Goal: Information Seeking & Learning: Get advice/opinions

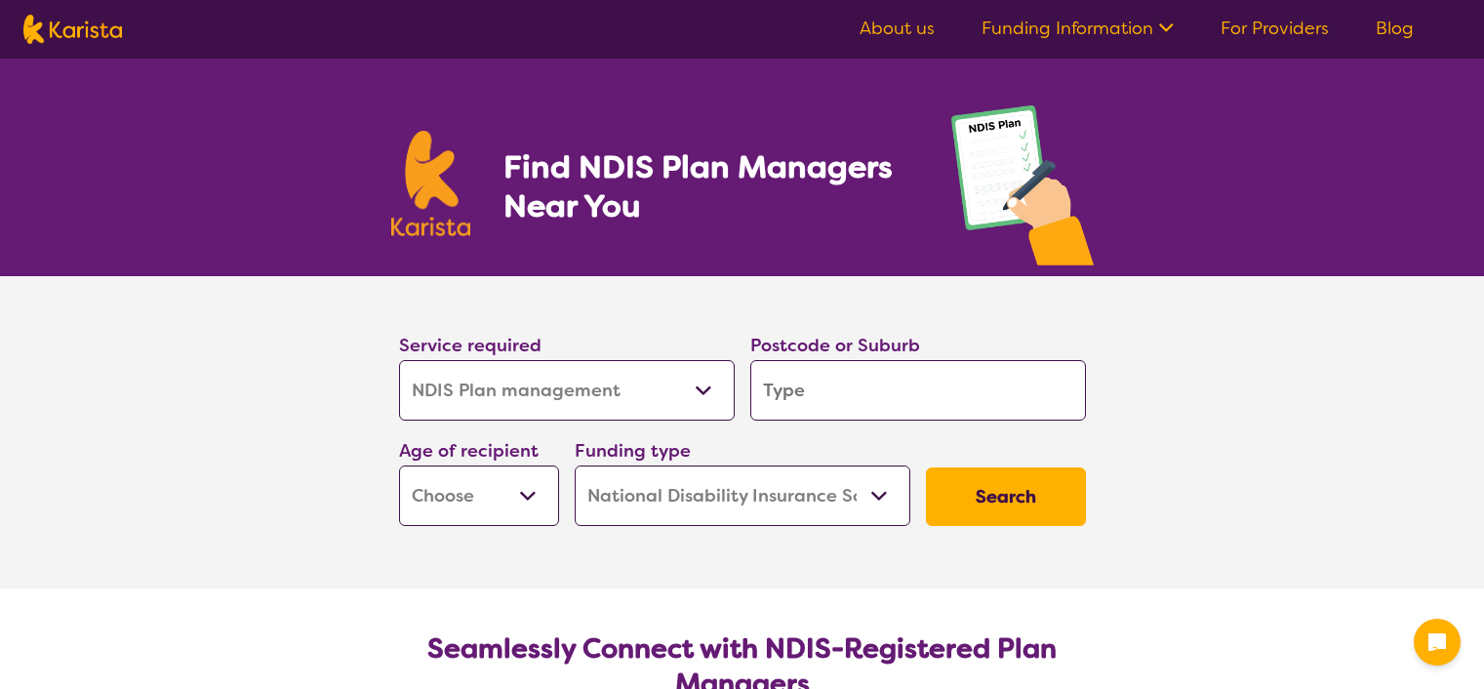
select select "NDIS Plan management"
select select "NDIS"
select select "NDIS Plan management"
select select "NDIS"
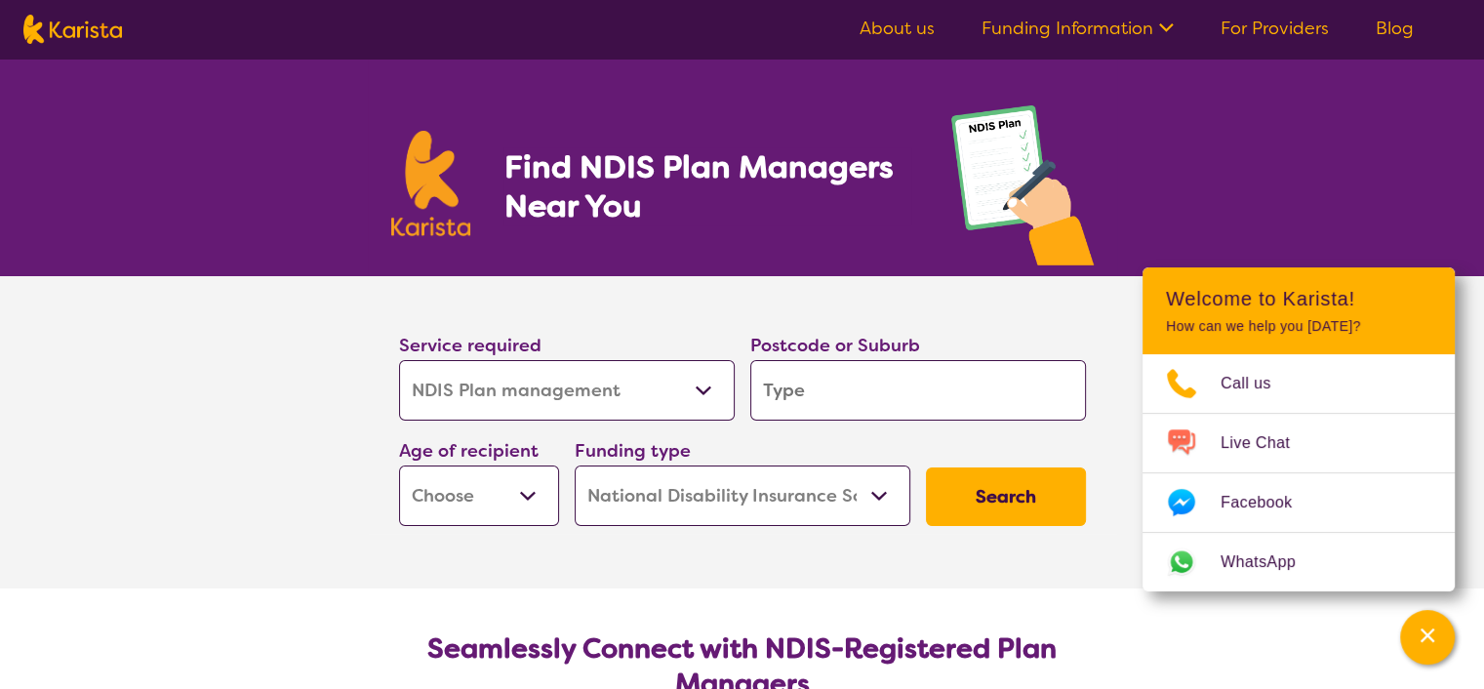
scroll to position [195, 0]
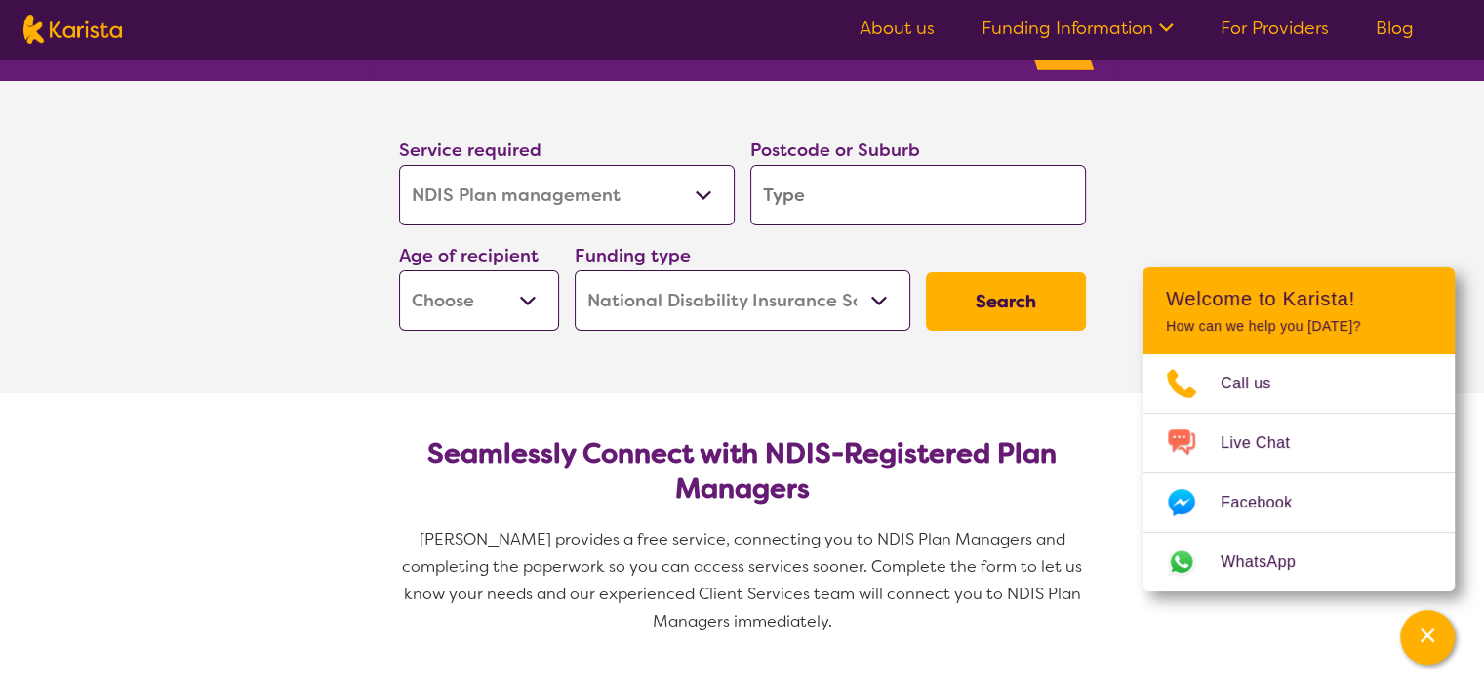
click at [822, 190] on input "search" at bounding box center [918, 195] width 336 height 60
type input "3429"
click at [683, 306] on select "Home Care Package (HCP) National Disability Insurance Scheme (NDIS) I don't know" at bounding box center [743, 300] width 336 height 60
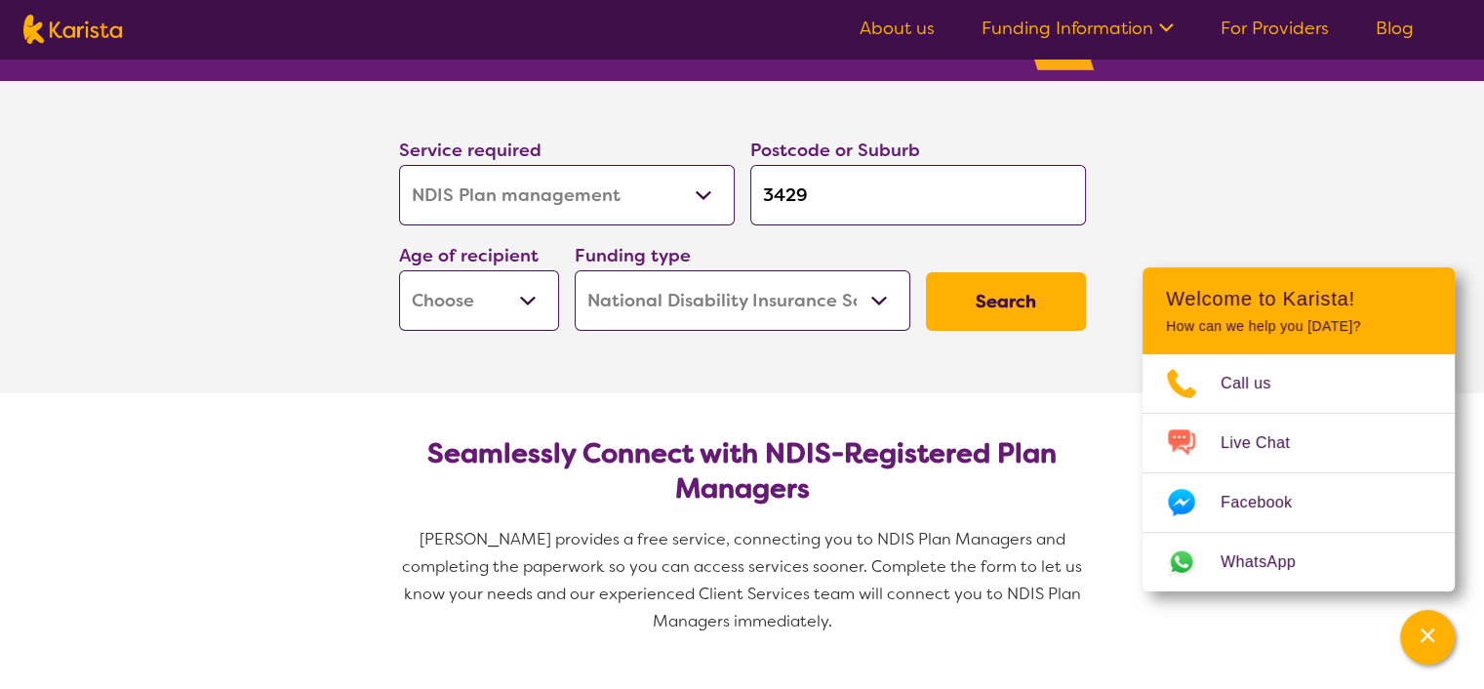
click at [472, 294] on select "Early Childhood - 0 to 9 Child - 10 to 11 Adolescent - 12 to 17 Adult - 18 to 6…" at bounding box center [479, 300] width 160 height 60
select select "AD"
click at [399, 270] on select "Early Childhood - 0 to 9 Child - 10 to 11 Adolescent - 12 to 17 Adult - 18 to 6…" at bounding box center [479, 300] width 160 height 60
select select "AD"
click at [1001, 290] on button "Search" at bounding box center [1006, 301] width 160 height 59
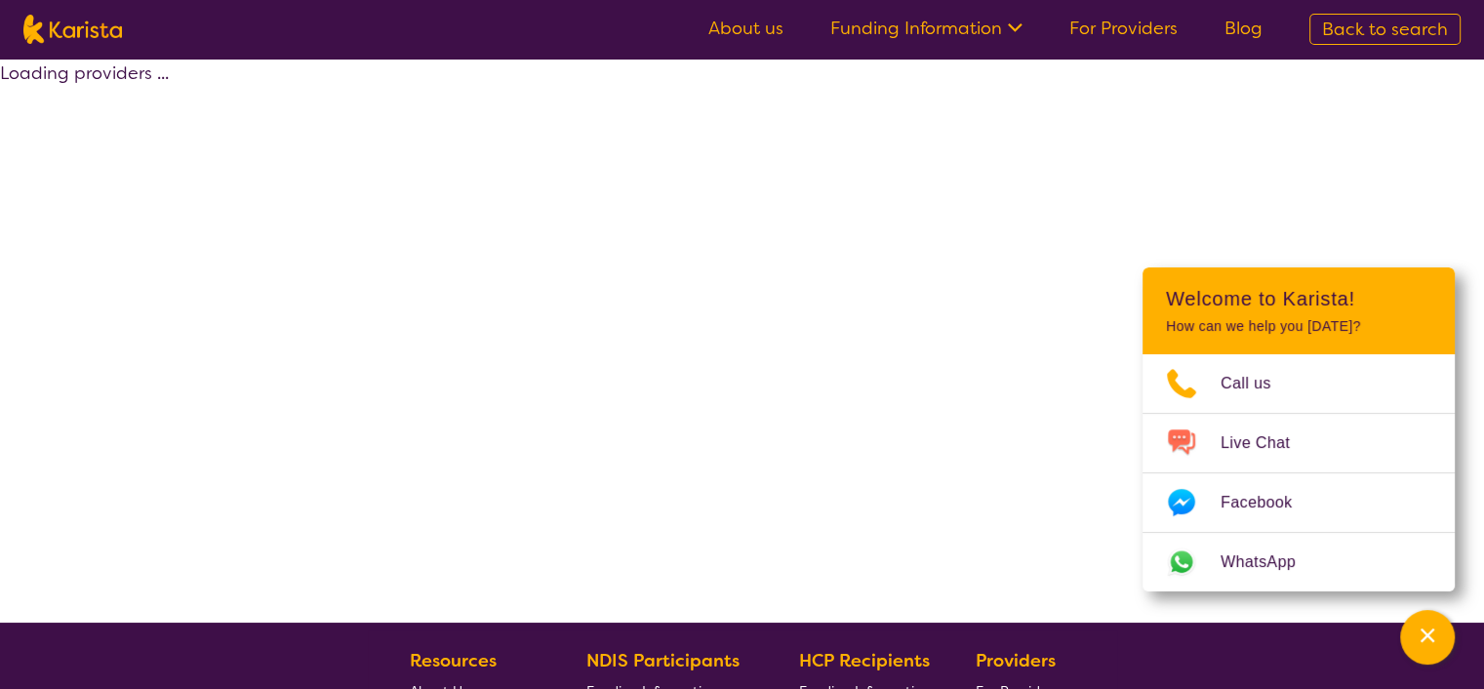
select select "by_score"
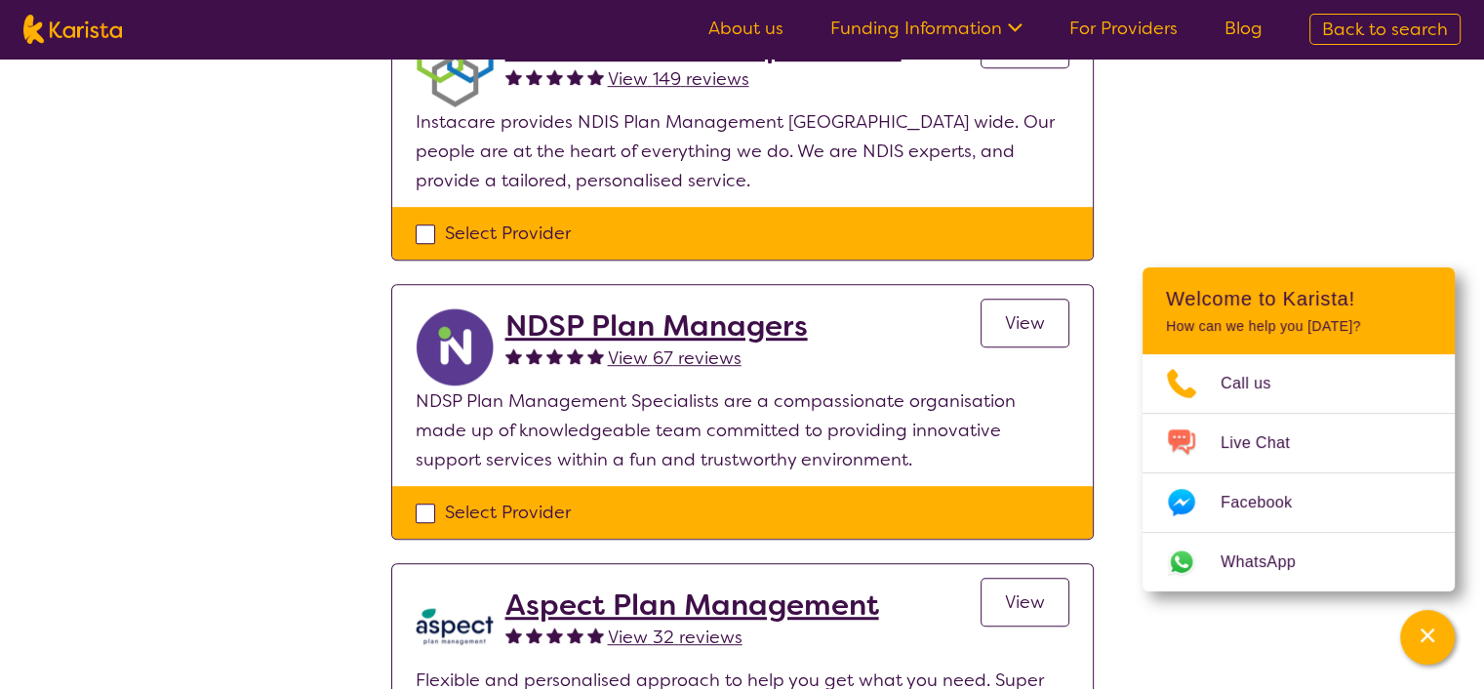
scroll to position [780, 0]
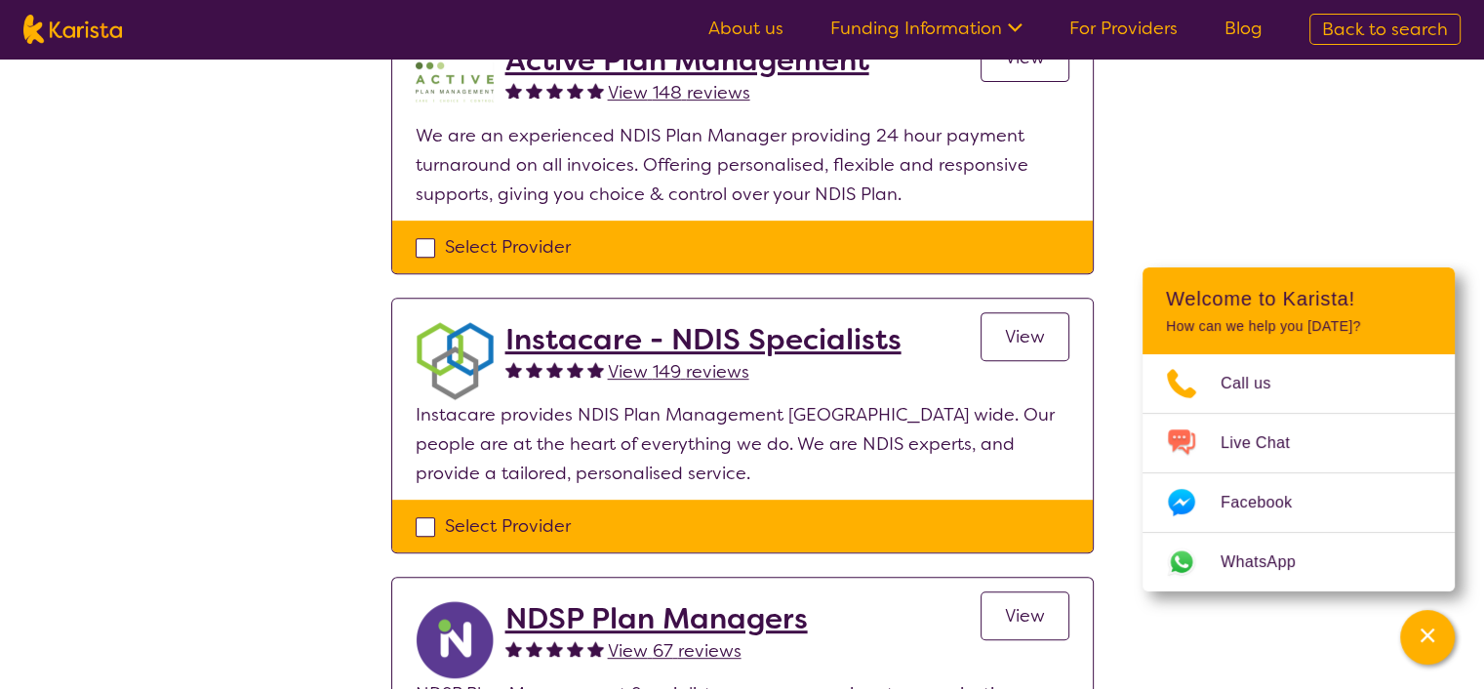
click at [668, 371] on span "View 149 reviews" at bounding box center [678, 371] width 141 height 23
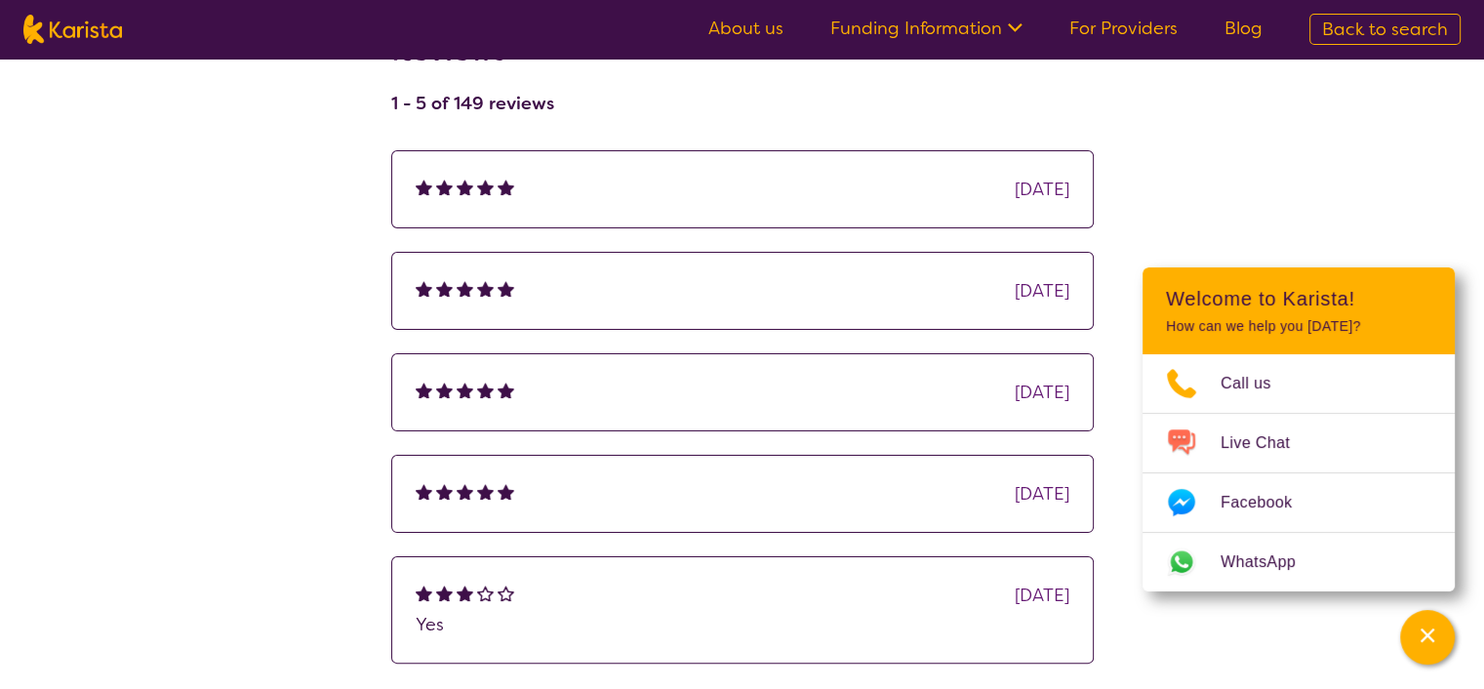
scroll to position [585, 0]
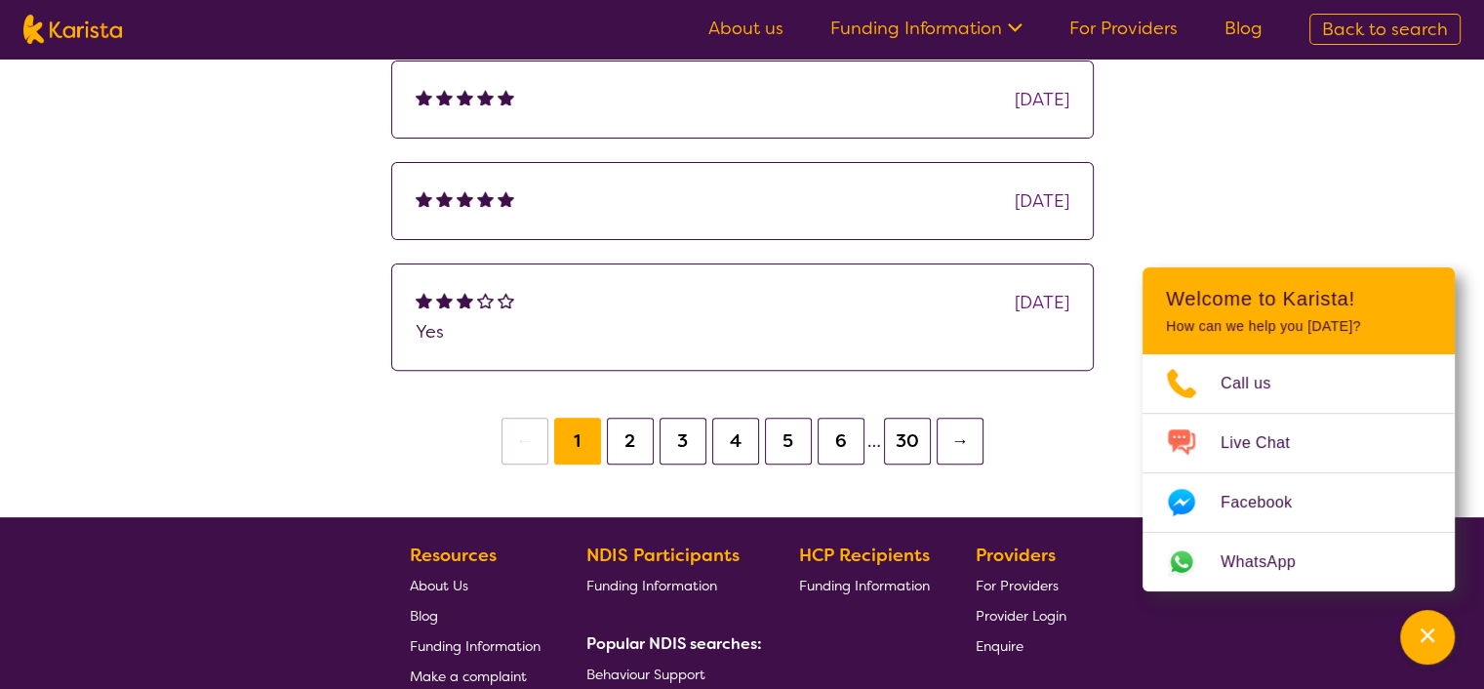
click at [834, 452] on button "6" at bounding box center [841, 441] width 47 height 47
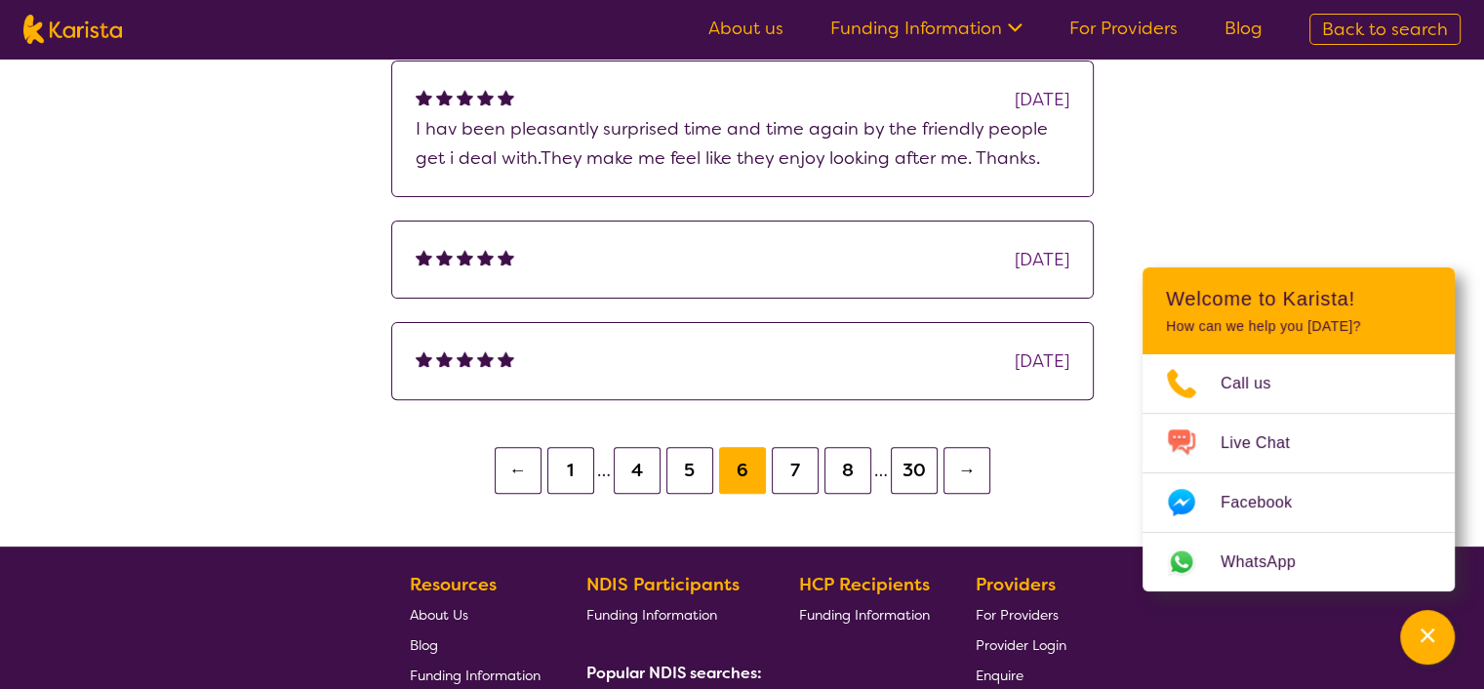
scroll to position [683, 0]
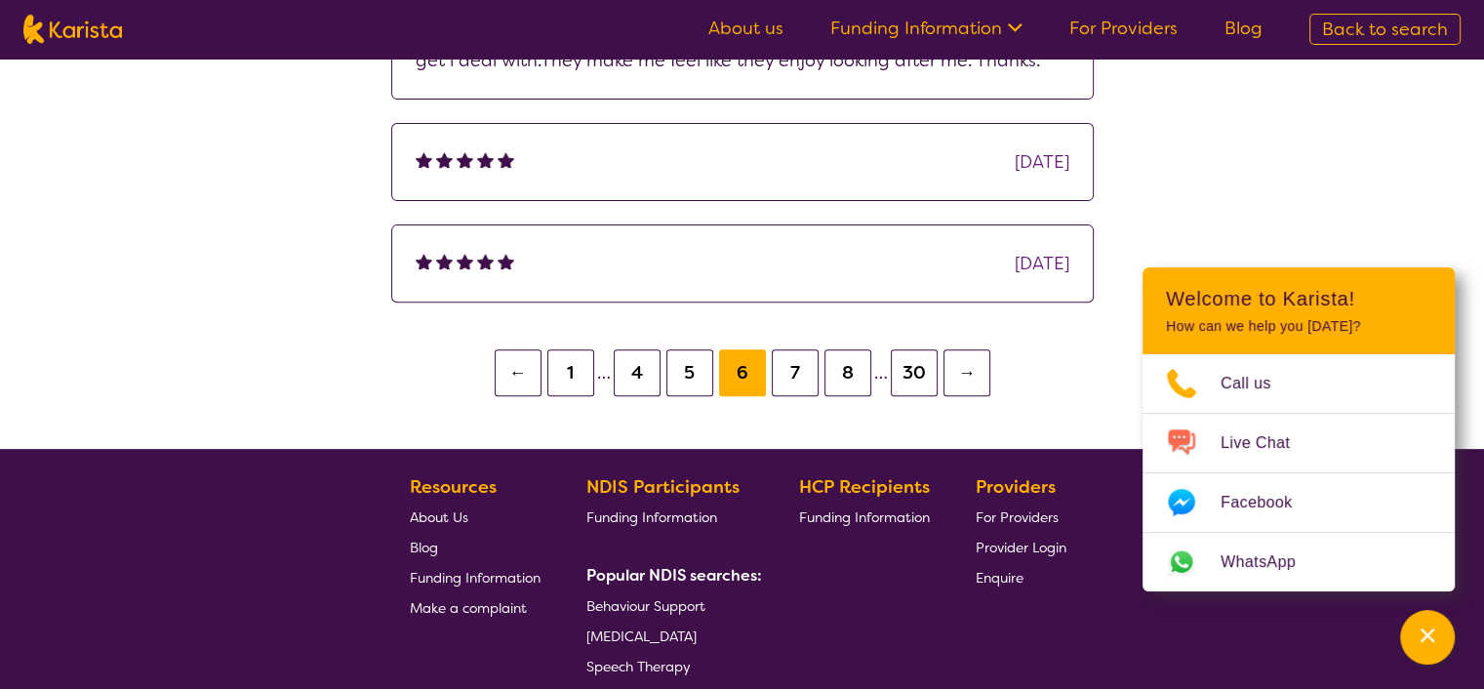
click at [848, 381] on button "8" at bounding box center [847, 372] width 47 height 47
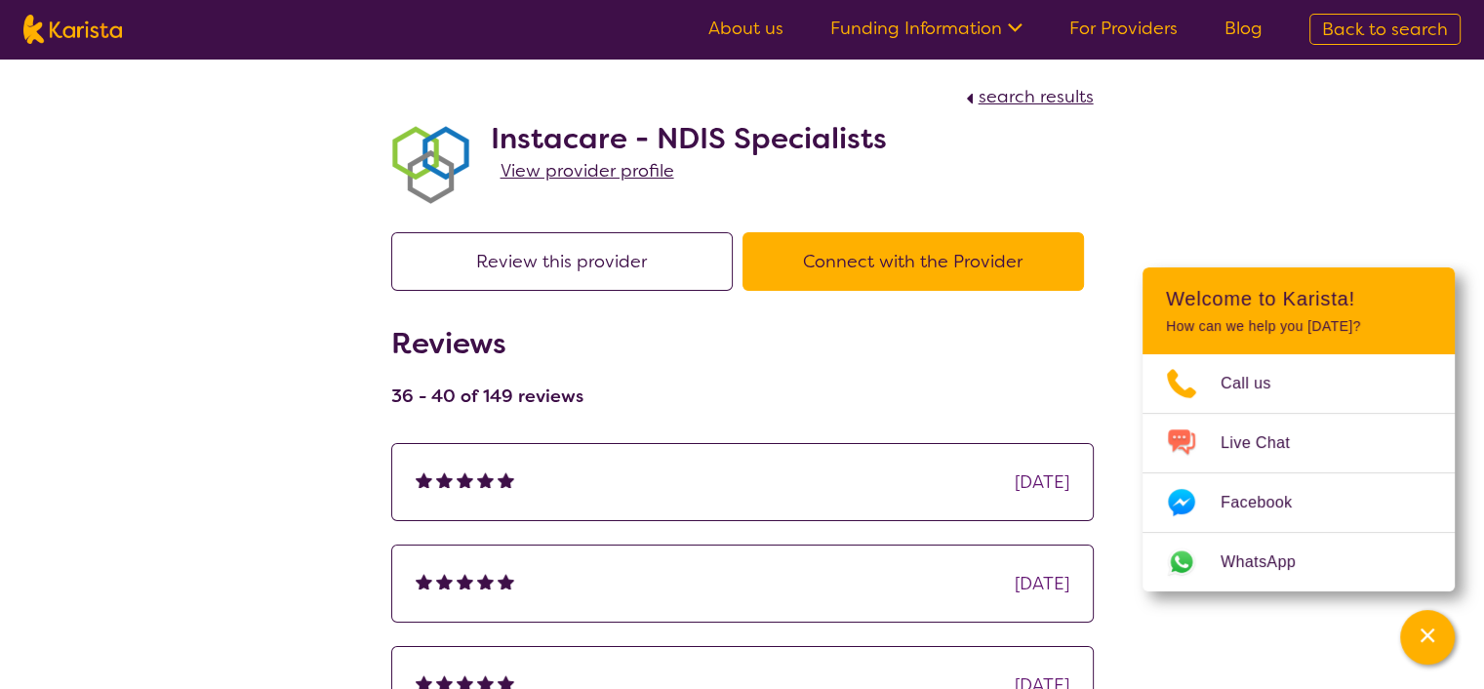
click at [550, 260] on button "Review this provider" at bounding box center [561, 261] width 341 height 59
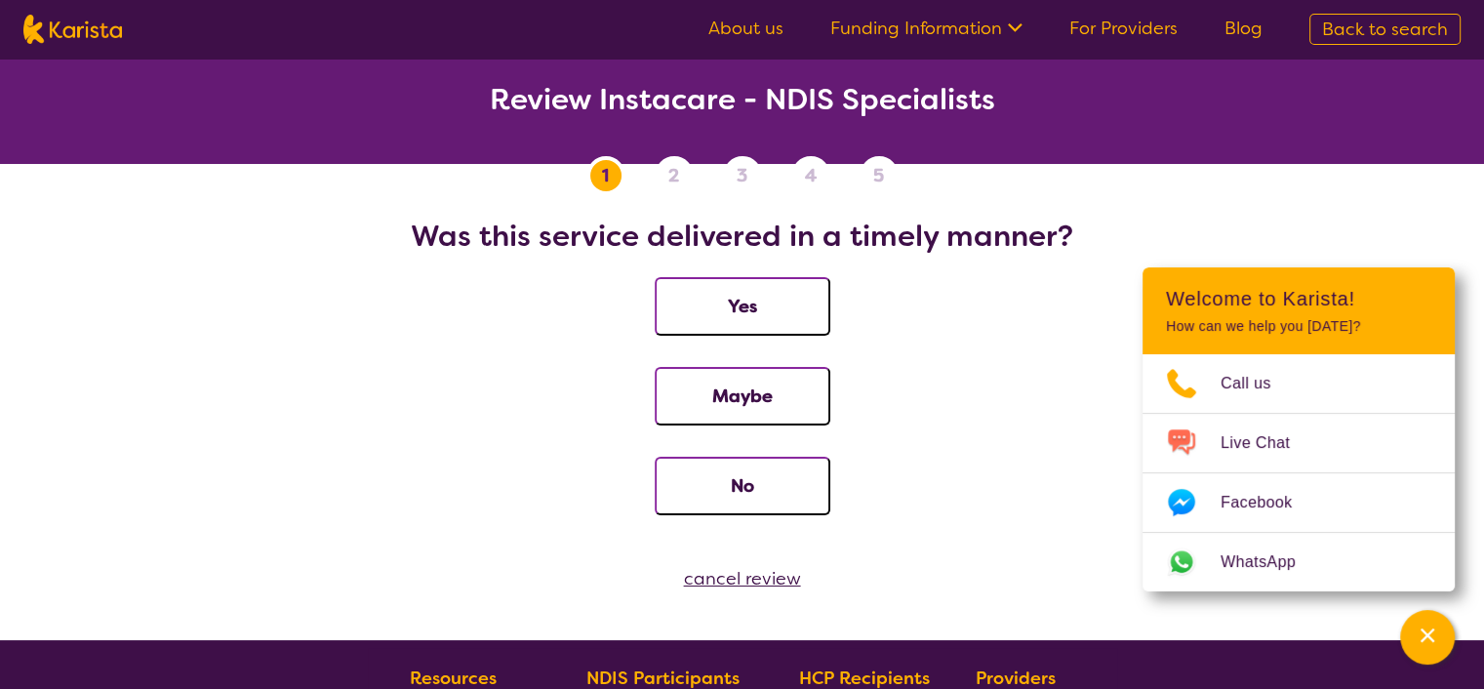
click at [741, 573] on div "cancel review" at bounding box center [742, 578] width 1484 height 29
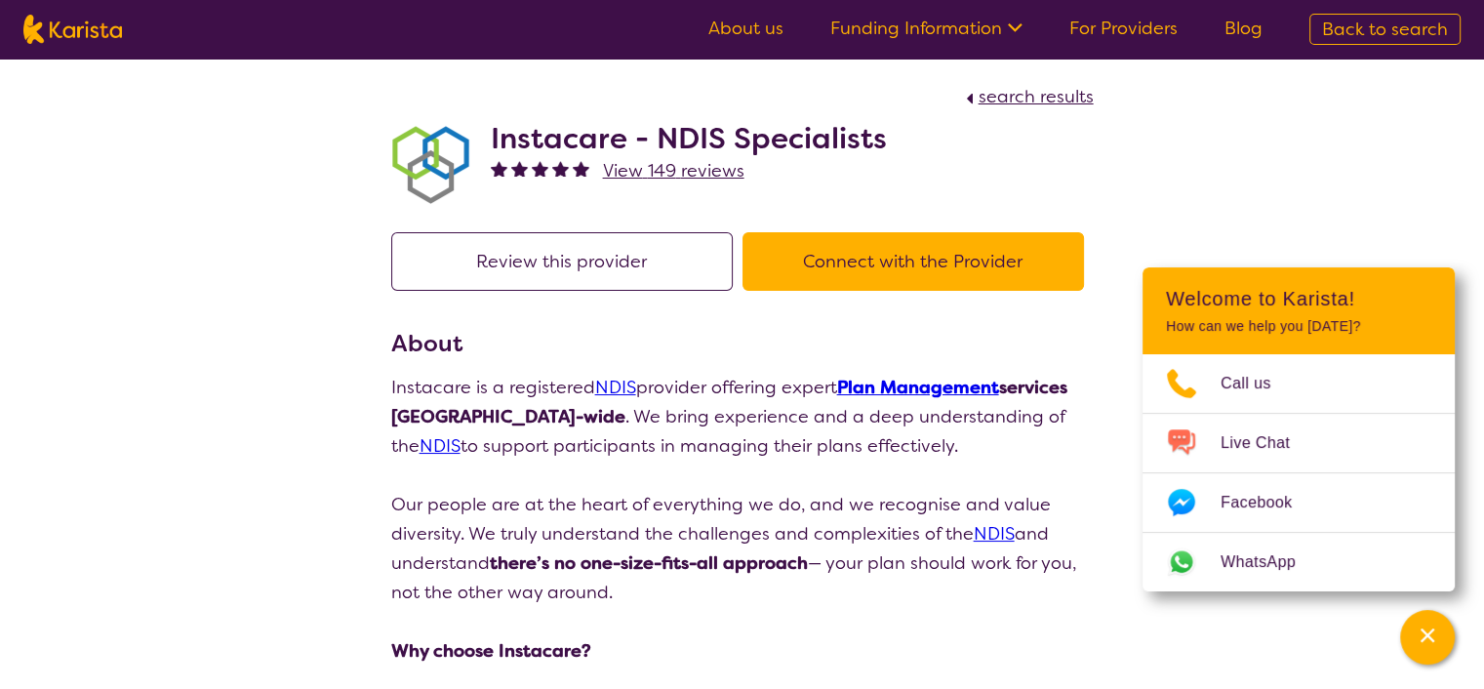
click at [567, 140] on h2 "Instacare - NDIS Specialists" at bounding box center [689, 138] width 396 height 35
click at [443, 127] on img at bounding box center [430, 165] width 78 height 78
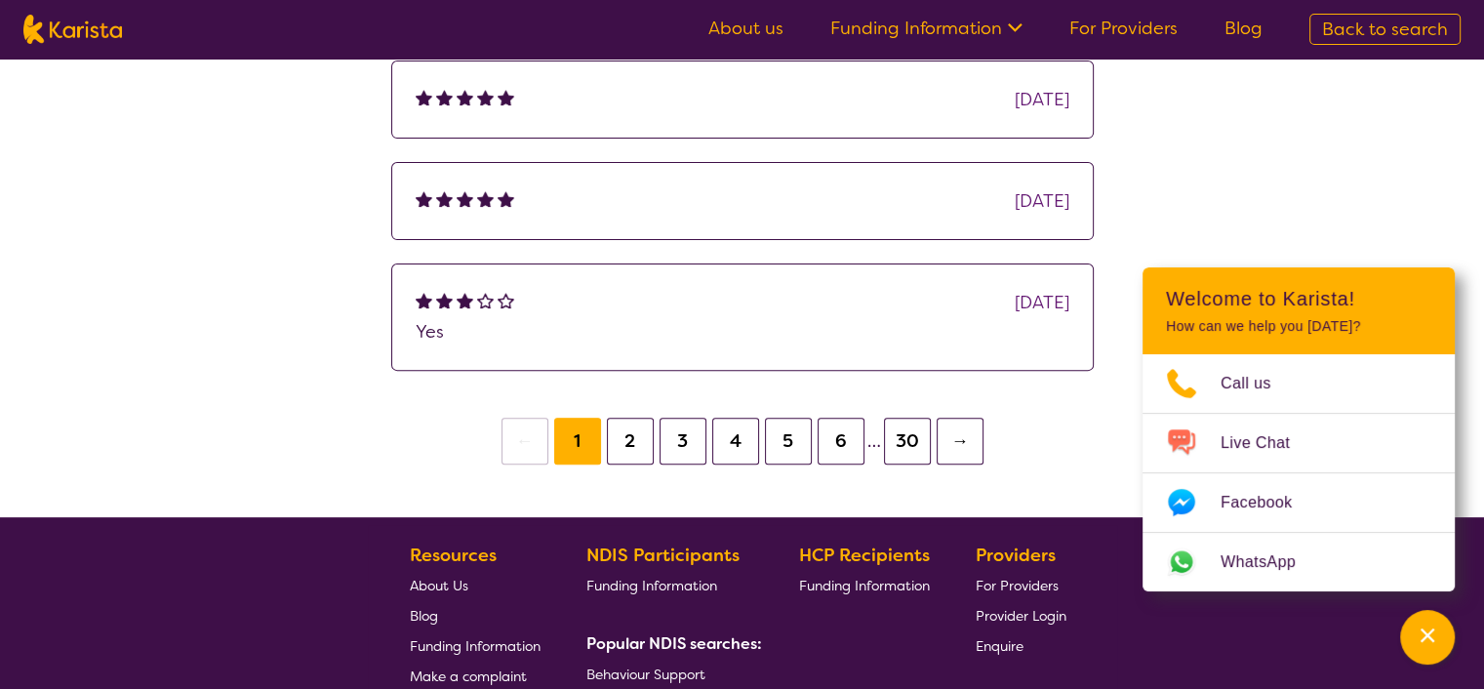
scroll to position [780, 0]
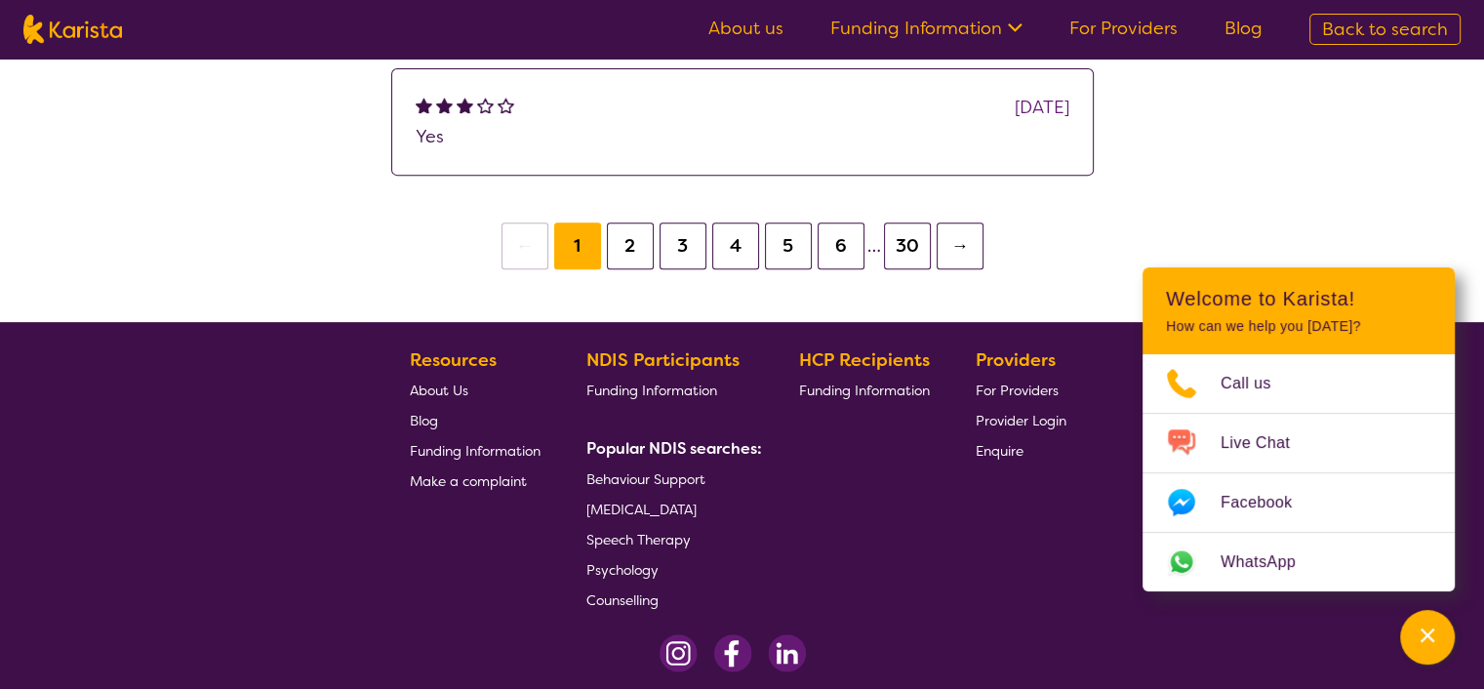
select select "by_score"
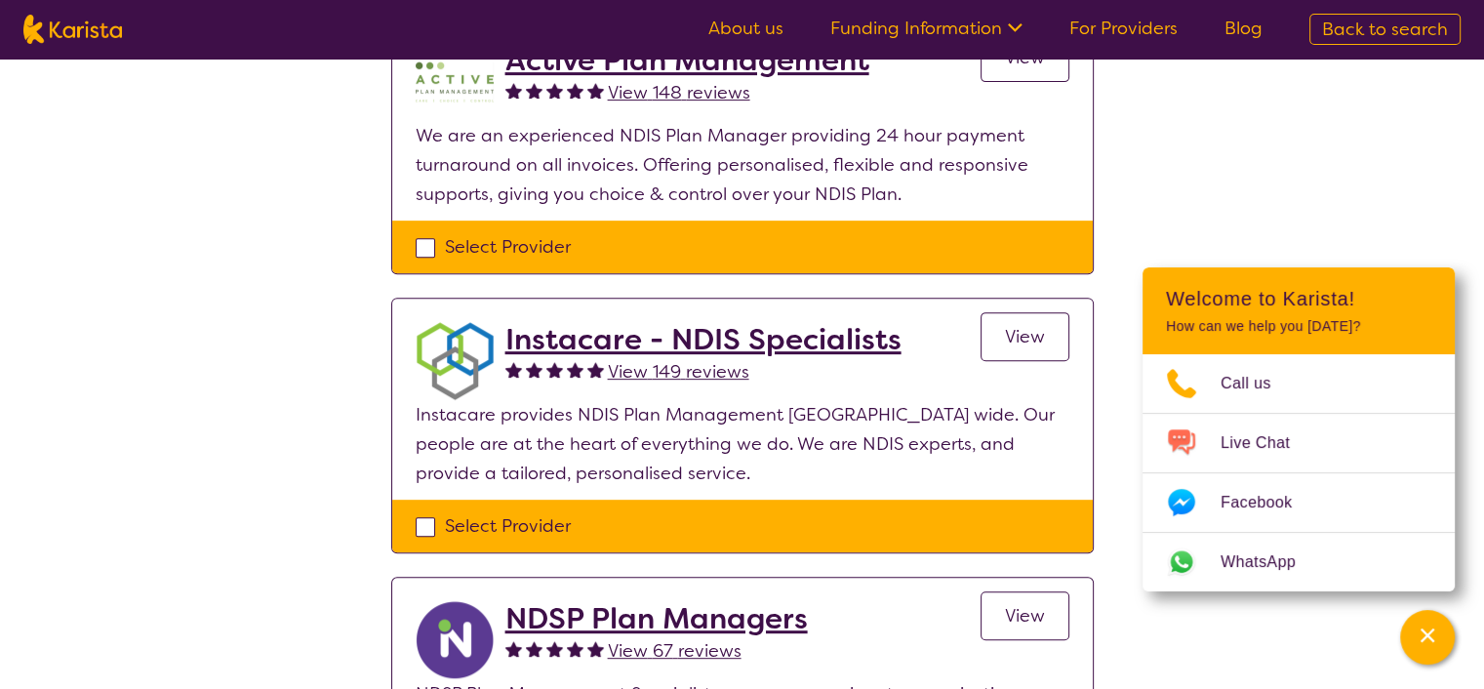
drag, startPoint x: 660, startPoint y: 335, endPoint x: 1000, endPoint y: 320, distance: 339.8
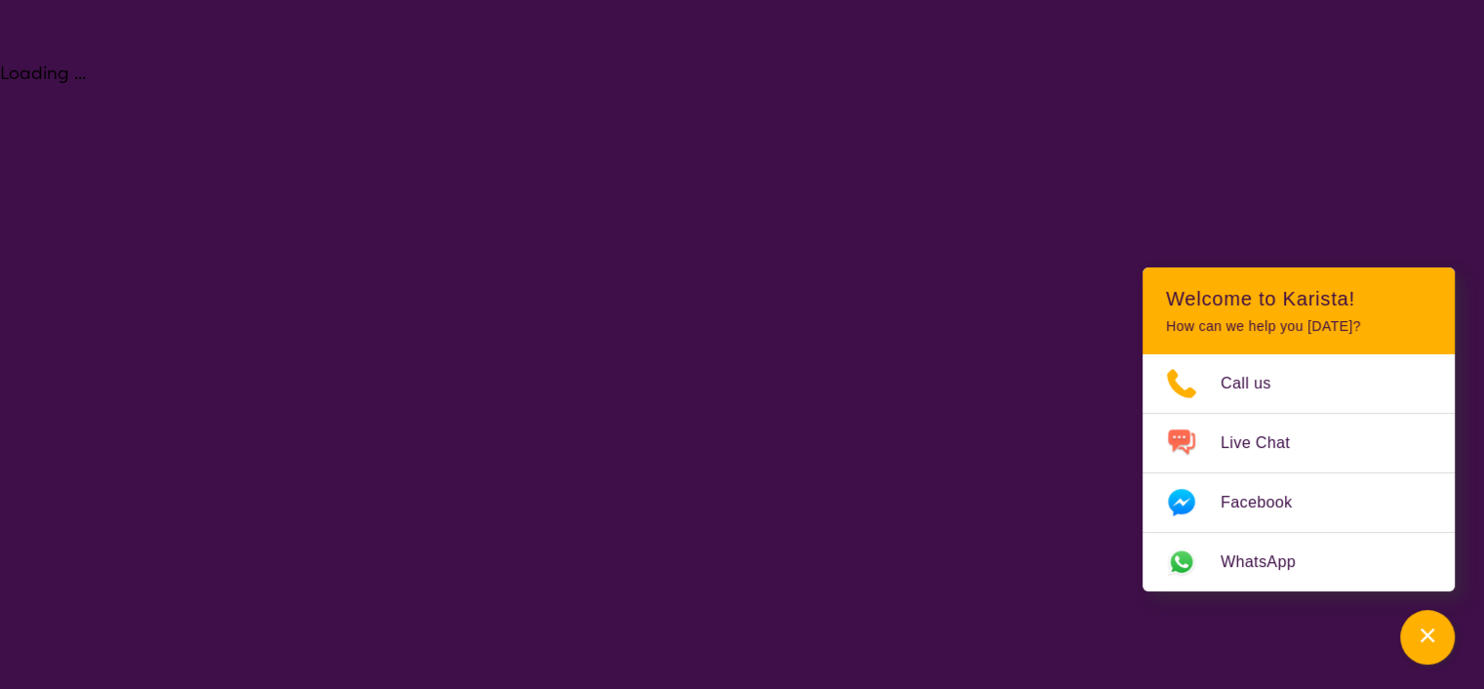
select select "NDIS Plan management"
select select "AD"
select select "NDIS"
select select "NDIS Plan management"
select select "AD"
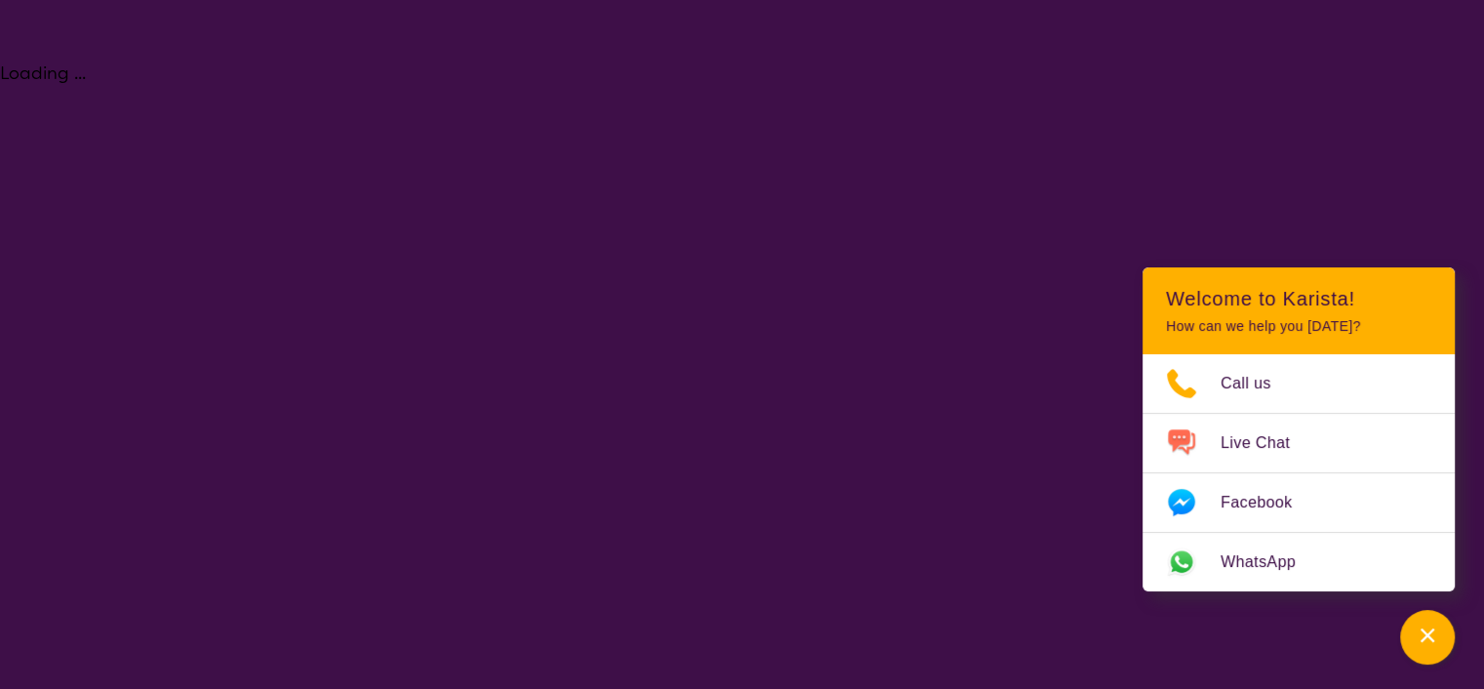
select select "NDIS"
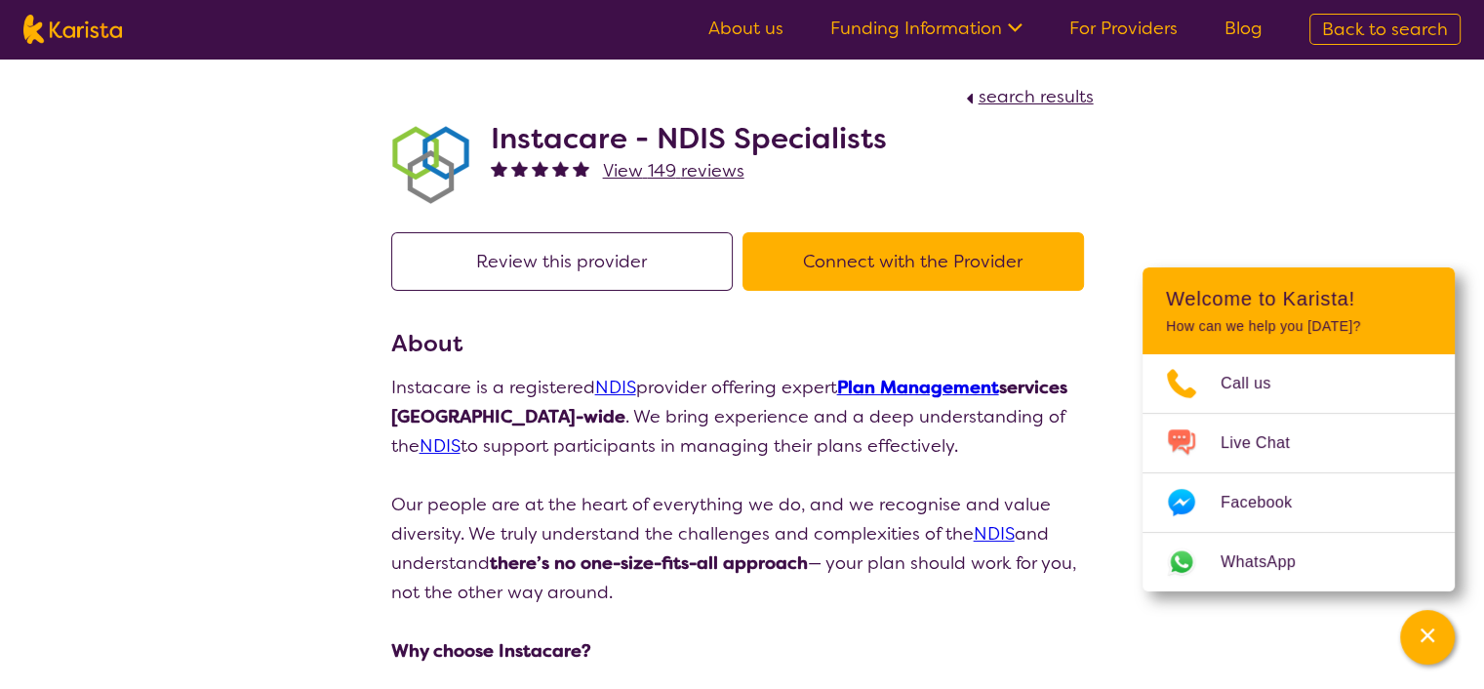
click at [855, 264] on button "Connect with the Provider" at bounding box center [912, 261] width 341 height 59
